Goal: Transaction & Acquisition: Purchase product/service

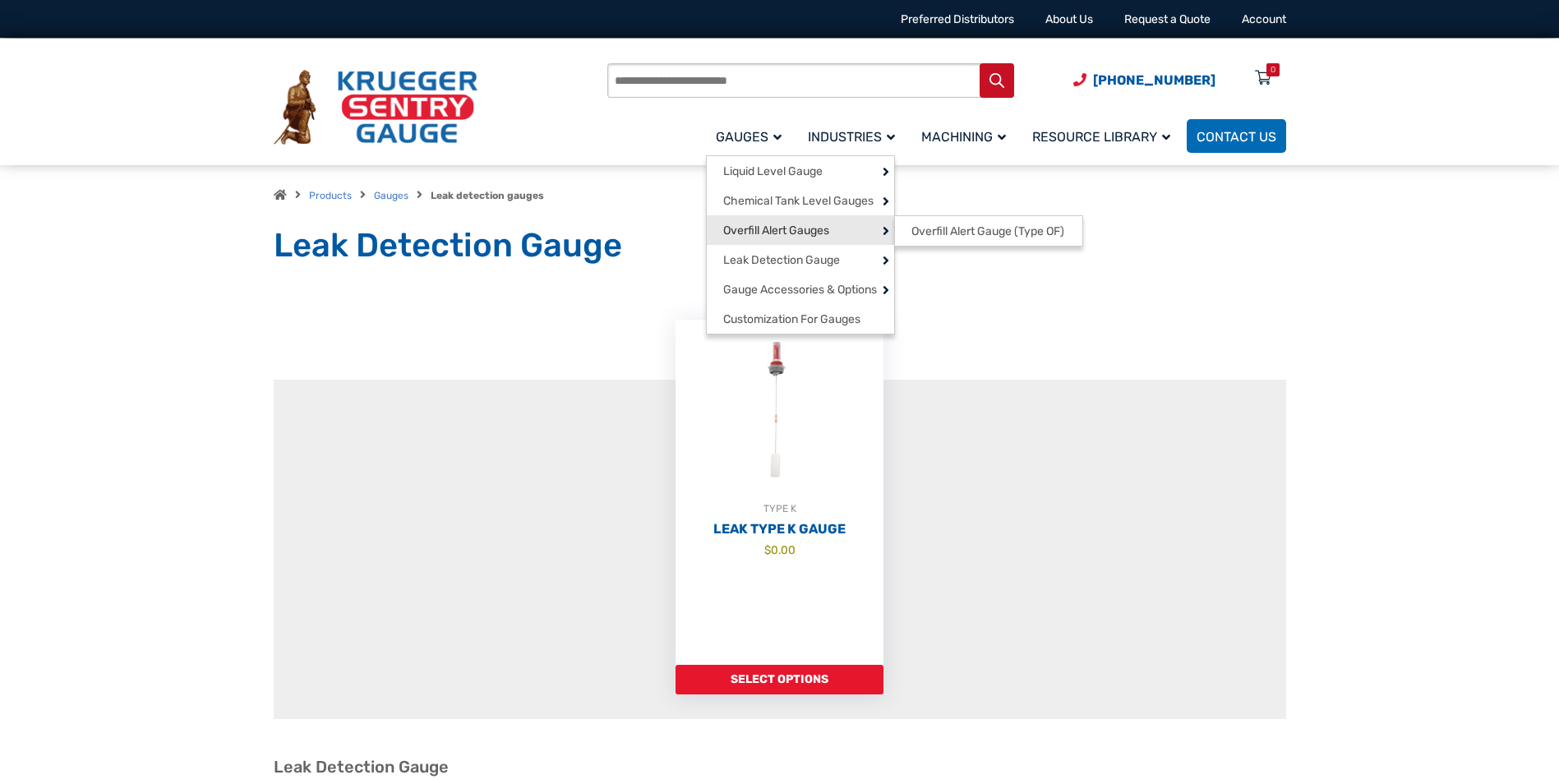
click at [812, 231] on span "Overfill Alert Gauges" at bounding box center [776, 231] width 106 height 15
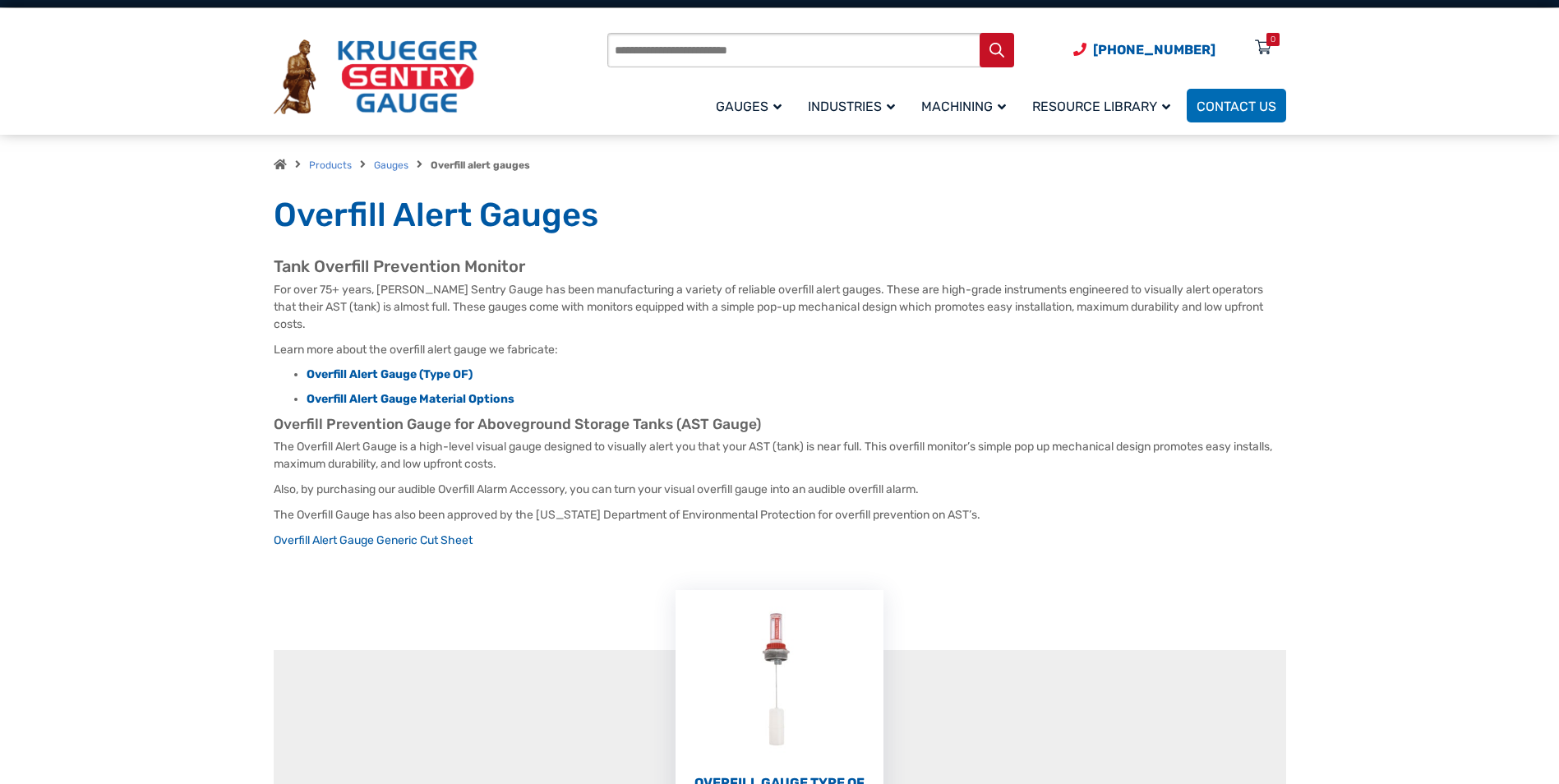
scroll to position [329, 0]
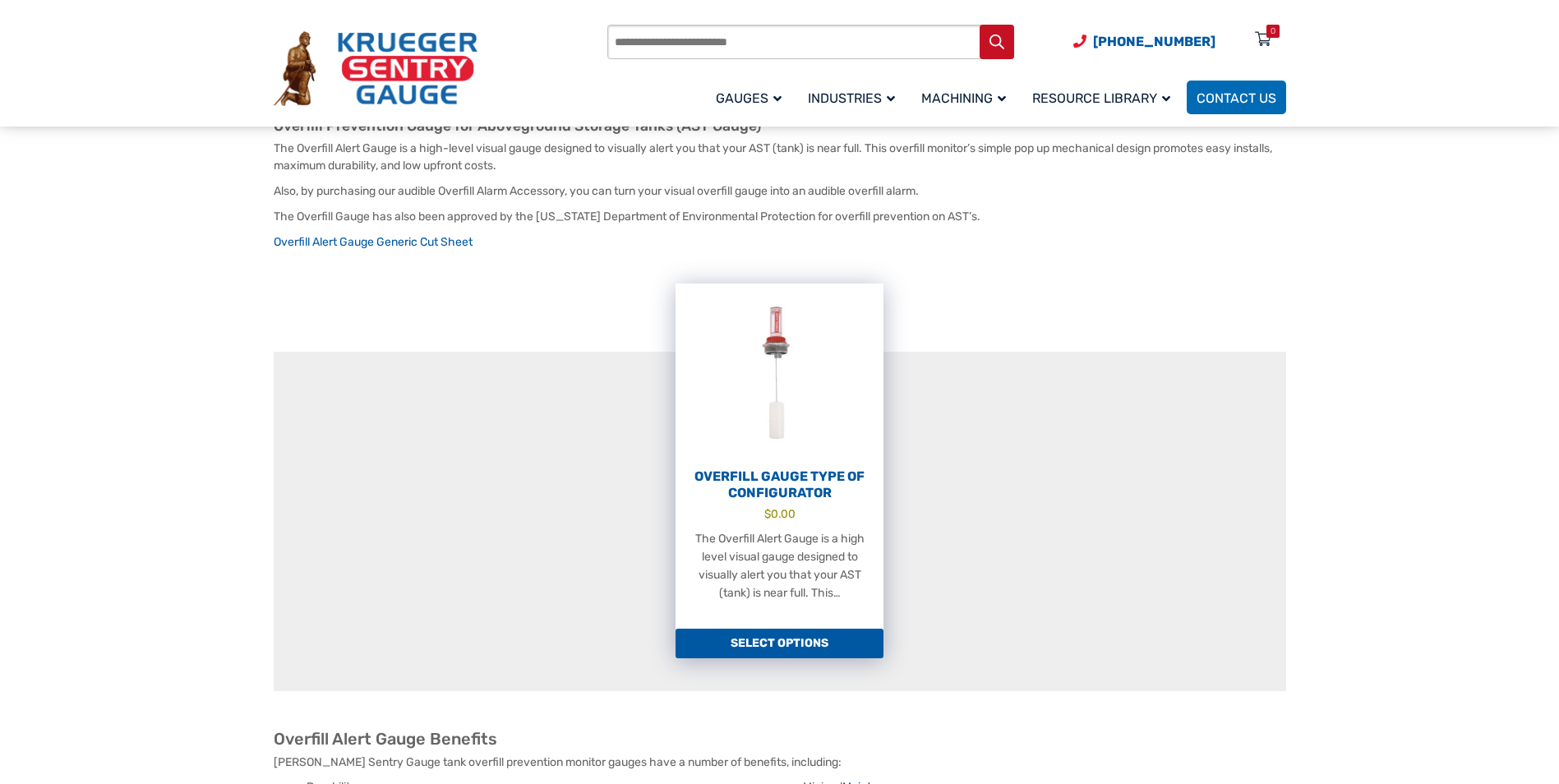
click at [798, 628] on link "Select options" at bounding box center [780, 643] width 208 height 30
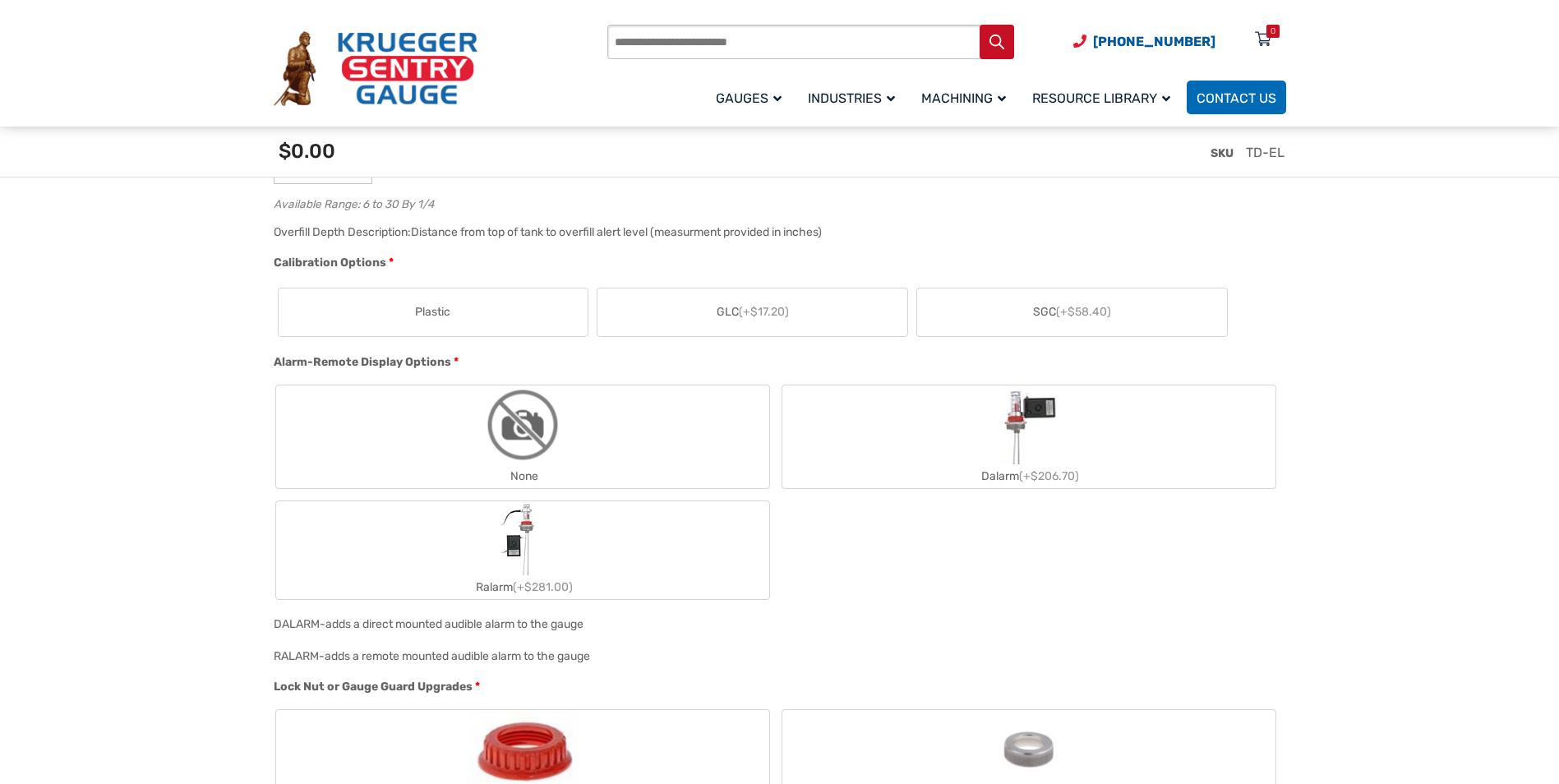
scroll to position [925, 0]
